Goal: Transaction & Acquisition: Obtain resource

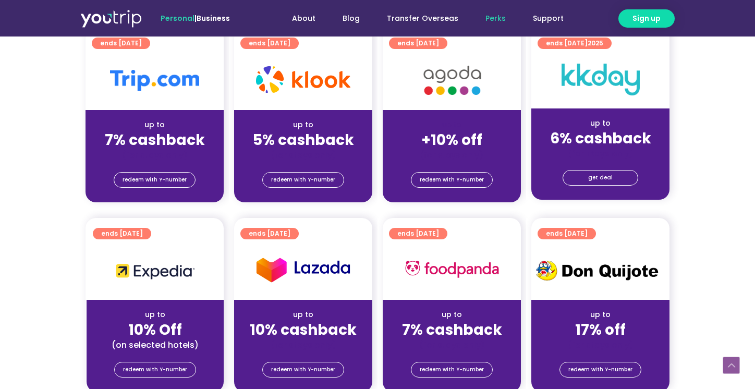
scroll to position [260, 0]
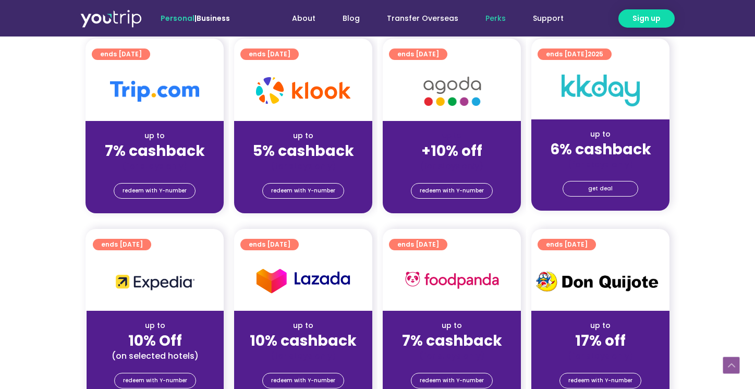
click at [161, 121] on div "up to 7% cashback (for stays only)" at bounding box center [154, 146] width 138 height 51
click at [150, 188] on span "redeem with Y-number" at bounding box center [155, 191] width 64 height 15
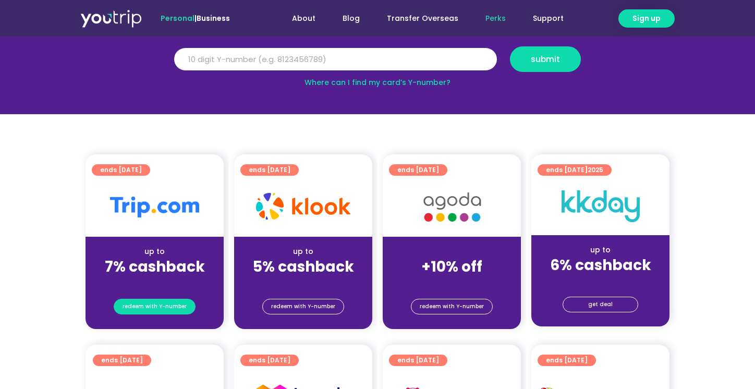
scroll to position [114, 0]
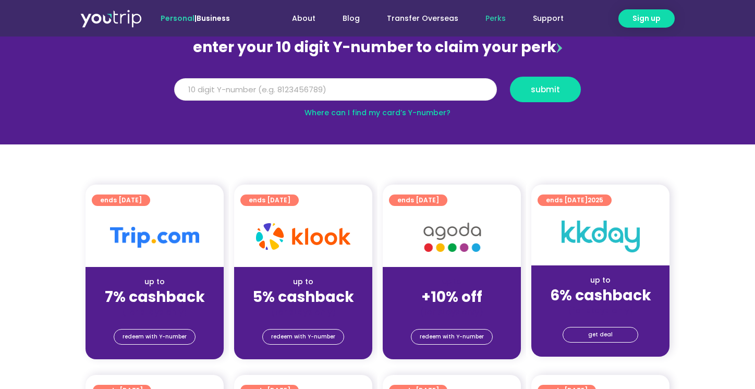
click at [273, 99] on input "Y Number" at bounding box center [335, 89] width 323 height 23
type input "8149579665"
click at [540, 93] on span "submit" at bounding box center [545, 89] width 29 height 8
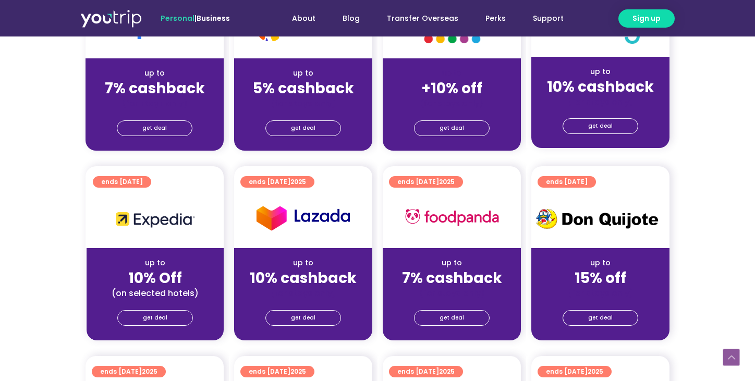
scroll to position [208, 0]
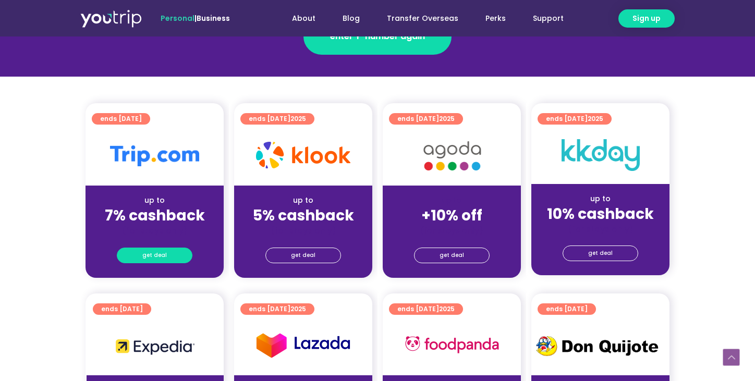
click at [158, 256] on span "get deal" at bounding box center [154, 255] width 25 height 15
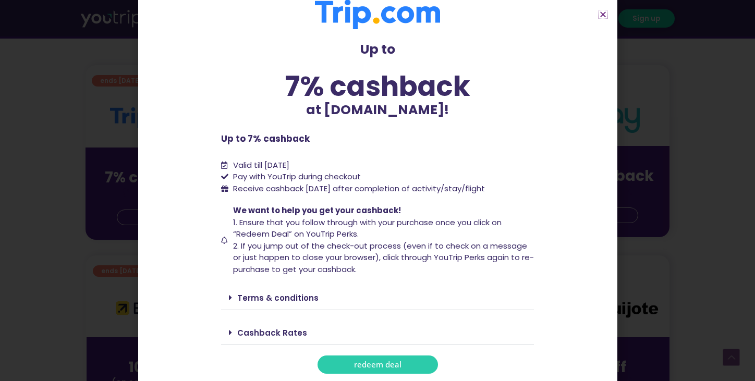
scroll to position [260, 0]
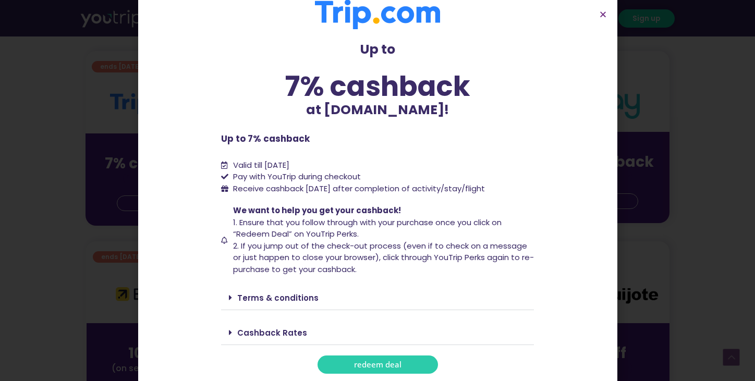
click at [373, 365] on span "redeem deal" at bounding box center [377, 365] width 47 height 8
